Goal: Task Accomplishment & Management: Manage account settings

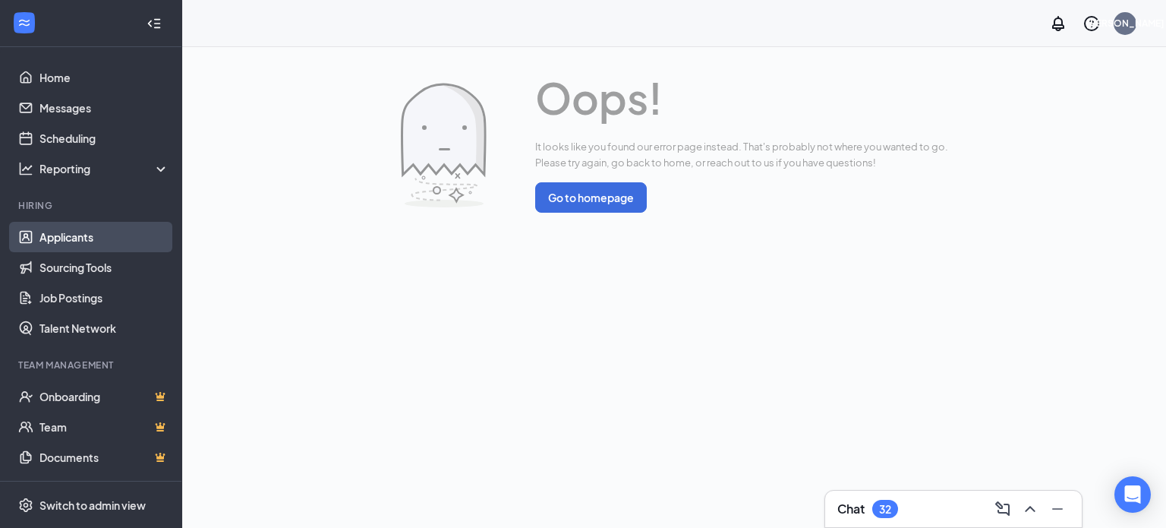
click at [46, 227] on link "Applicants" at bounding box center [104, 237] width 130 height 30
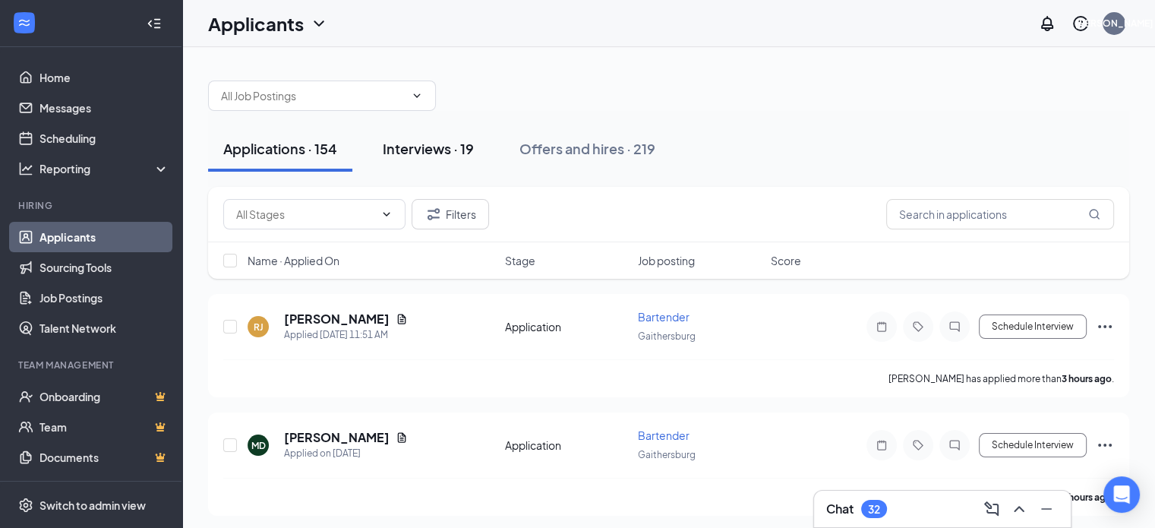
click at [456, 153] on div "Interviews · 19" at bounding box center [428, 148] width 91 height 19
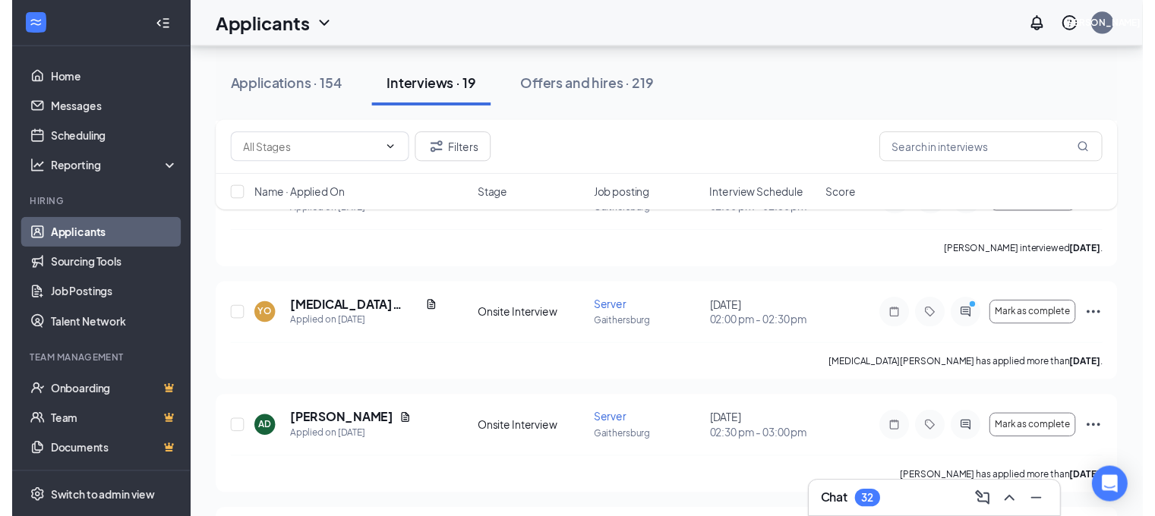
scroll to position [835, 0]
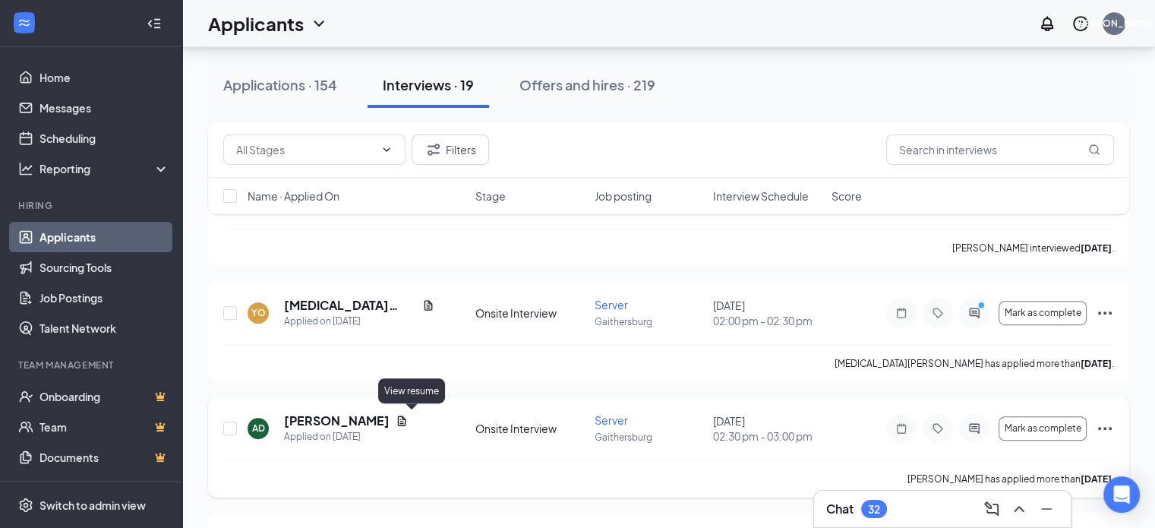
click at [351, 422] on h5 "[PERSON_NAME]" at bounding box center [337, 420] width 106 height 17
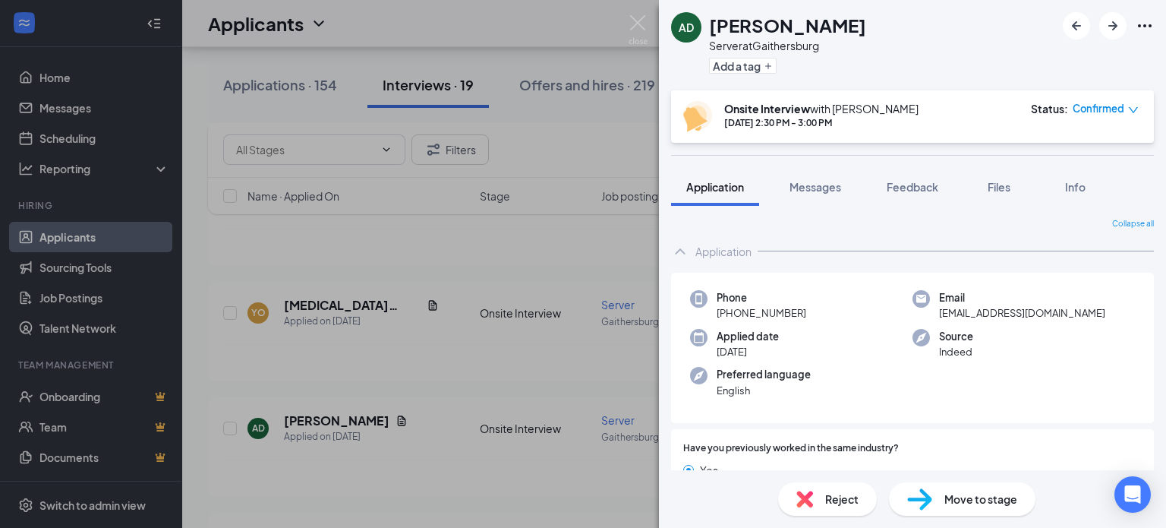
click at [413, 415] on div "AD [PERSON_NAME] Server at [GEOGRAPHIC_DATA] Add a tag Onsite Interview with [P…" at bounding box center [583, 264] width 1166 height 528
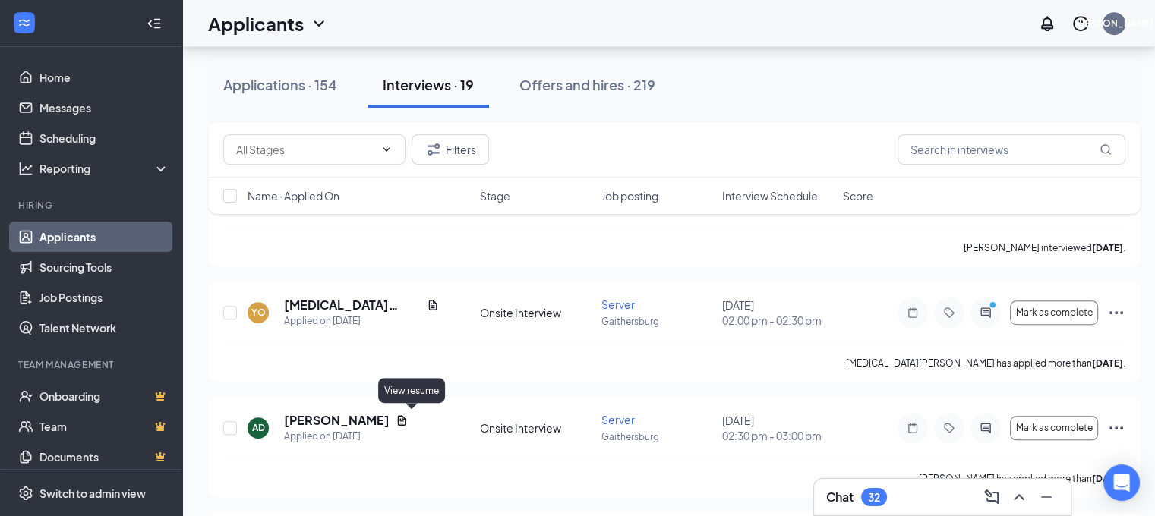
click at [408, 415] on icon "Document" at bounding box center [402, 421] width 12 height 12
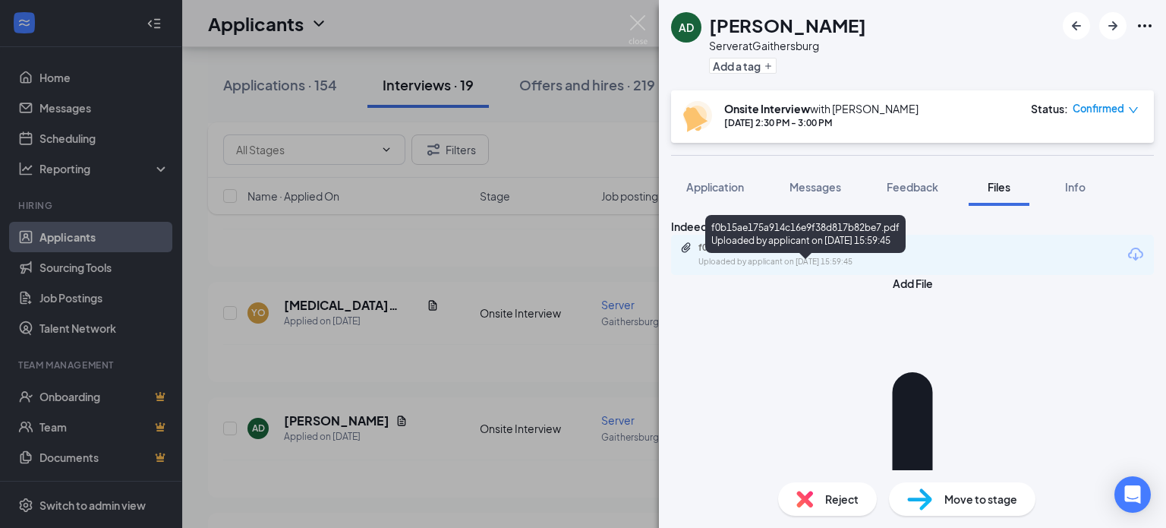
click at [808, 254] on div "f0b15ae175a914c16e9f38d817b82be7.pdf" at bounding box center [805, 247] width 213 height 12
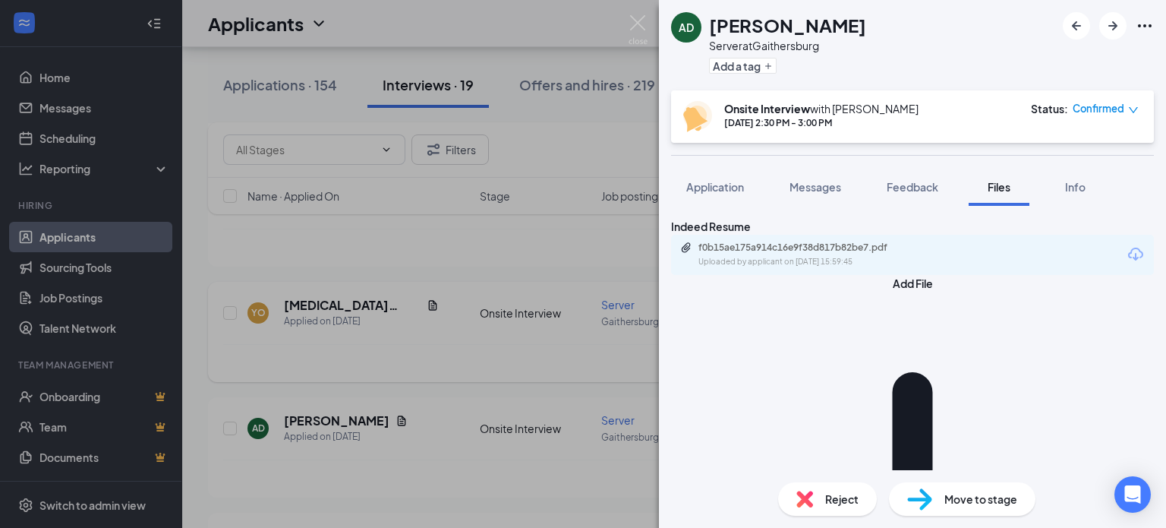
click at [484, 291] on div "AD [PERSON_NAME] Server at [GEOGRAPHIC_DATA] Add a tag Onsite Interview with [P…" at bounding box center [583, 264] width 1166 height 528
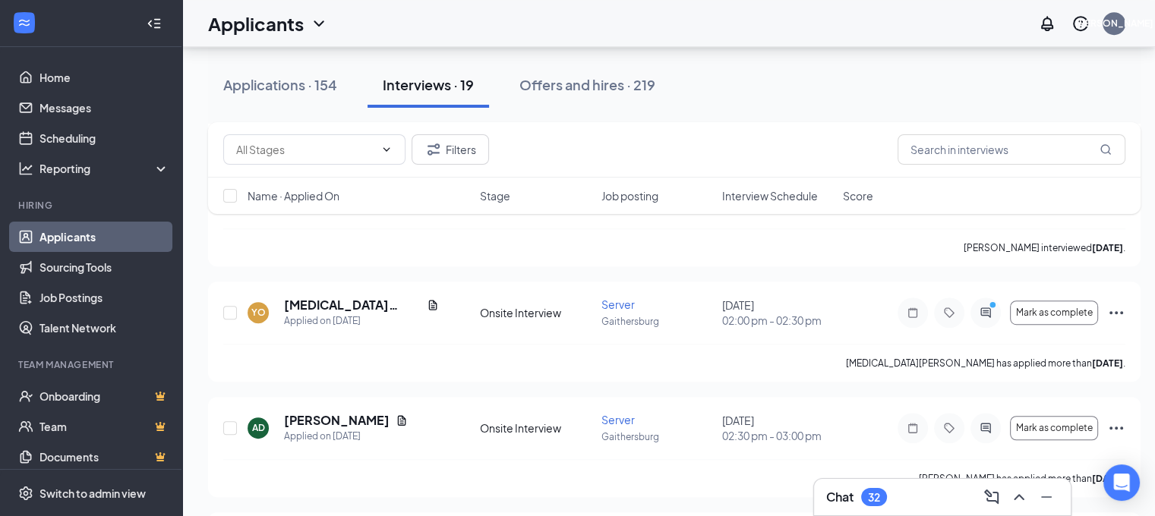
click at [784, 192] on span "Interview Schedule" at bounding box center [770, 195] width 96 height 15
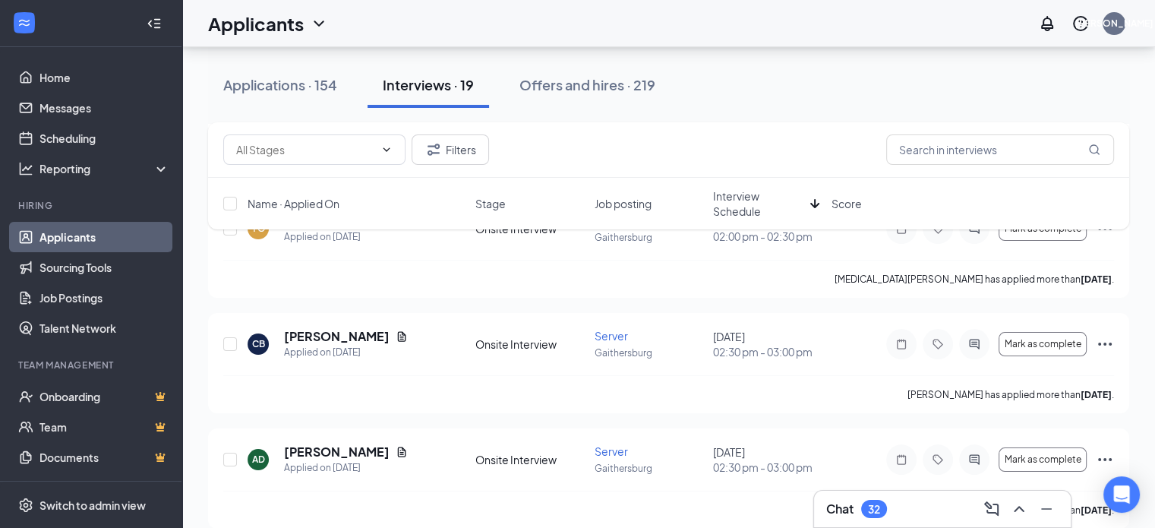
scroll to position [228, 0]
